Goal: Task Accomplishment & Management: Use online tool/utility

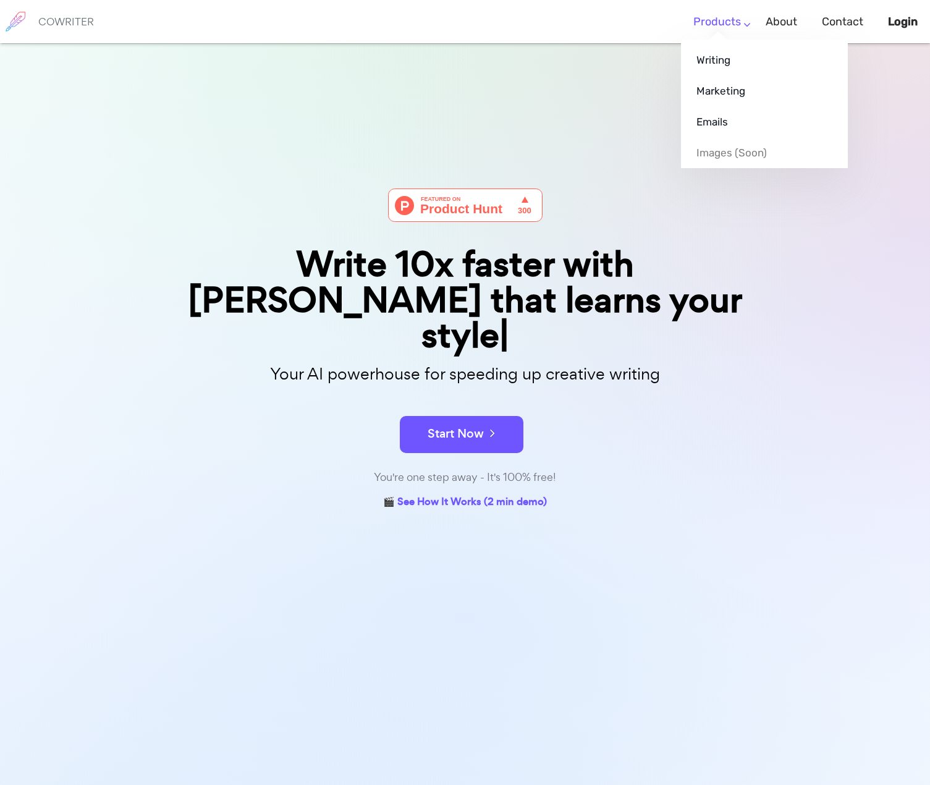
click at [707, 25] on link "Products" at bounding box center [718, 22] width 48 height 36
click at [715, 64] on link "Writing" at bounding box center [764, 60] width 167 height 31
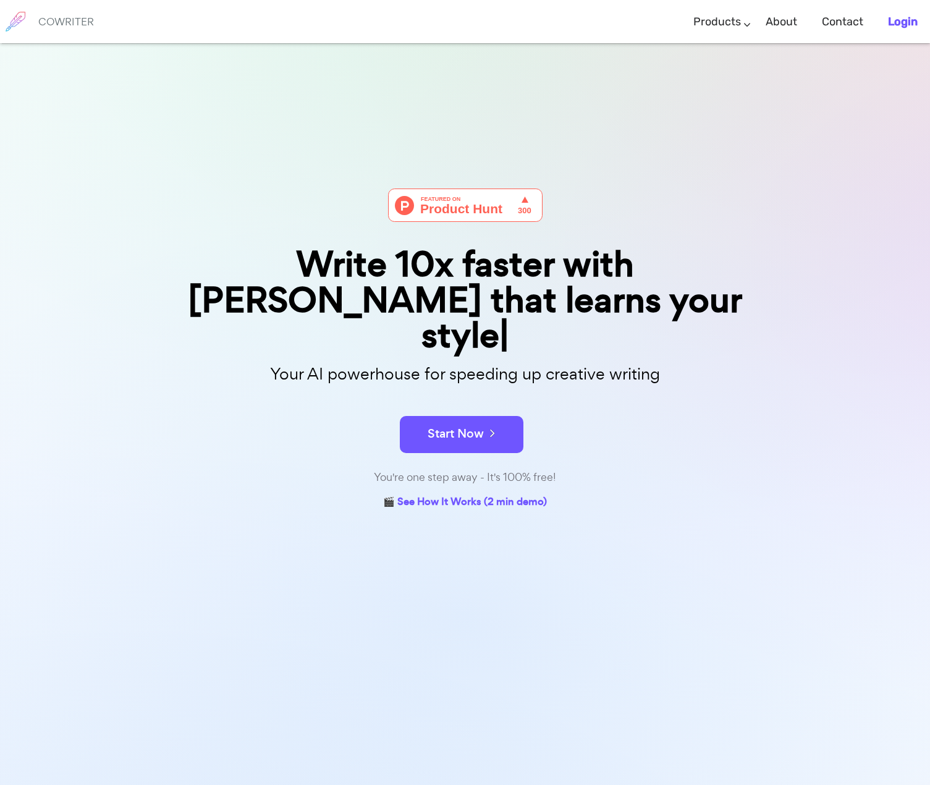
click at [902, 21] on b "Login" at bounding box center [903, 22] width 30 height 14
